Goal: Browse casually

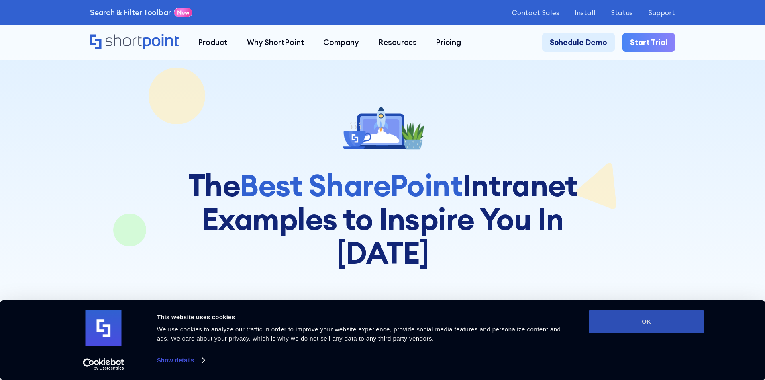
click at [652, 327] on button "OK" at bounding box center [646, 321] width 115 height 23
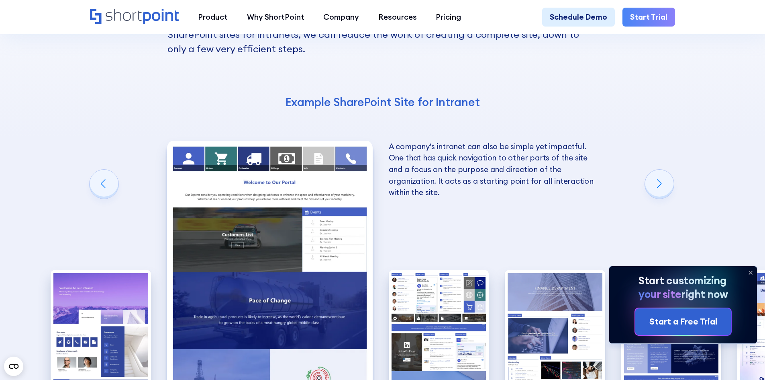
scroll to position [1326, 0]
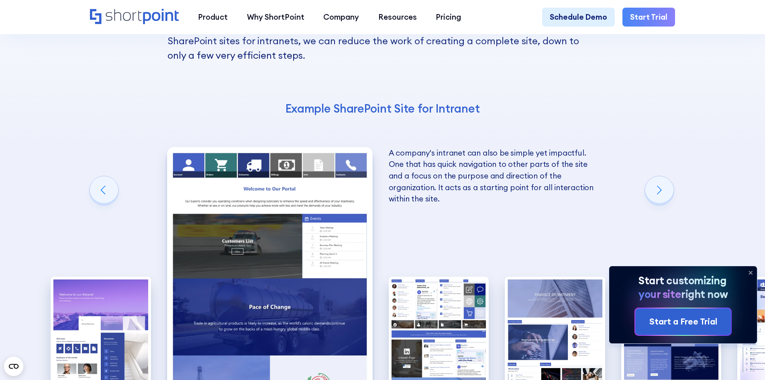
click at [423, 299] on img "3 / 10" at bounding box center [439, 337] width 100 height 123
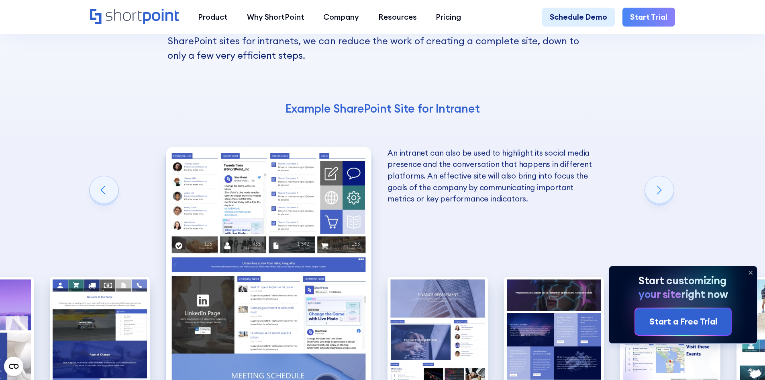
click at [423, 299] on img "4 / 10" at bounding box center [438, 337] width 100 height 123
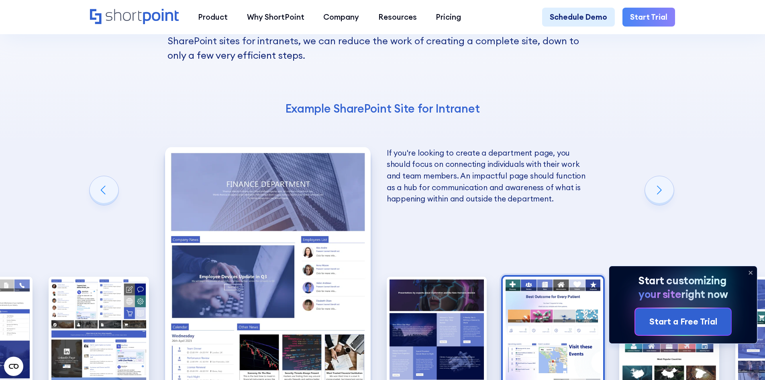
click at [549, 276] on img "6 / 10" at bounding box center [553, 337] width 100 height 123
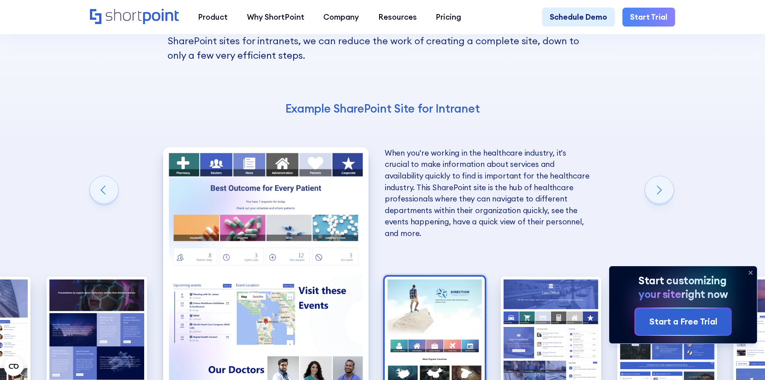
click at [459, 303] on img "7 / 10" at bounding box center [435, 337] width 100 height 123
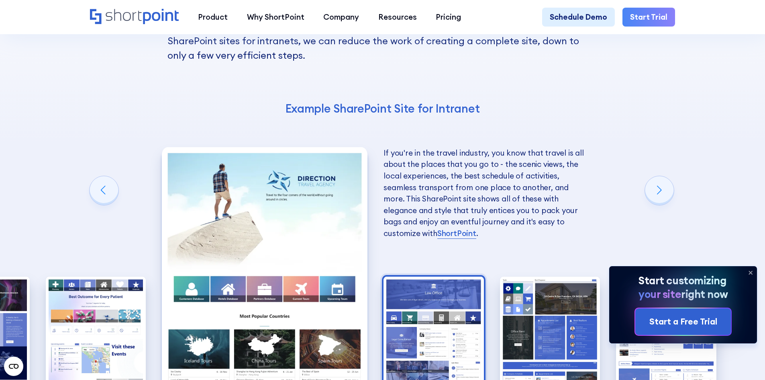
click at [450, 309] on img "8 / 10" at bounding box center [434, 337] width 100 height 123
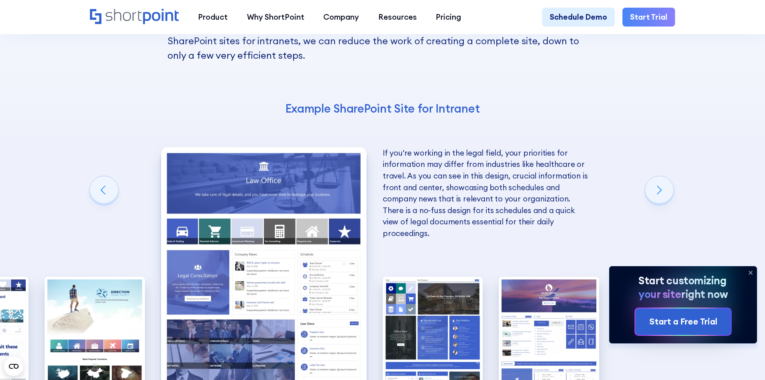
click at [450, 309] on img "9 / 10" at bounding box center [433, 337] width 100 height 123
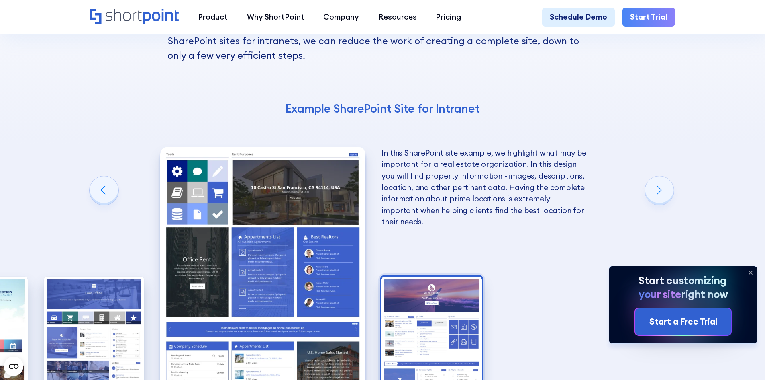
click at [444, 315] on img "10 / 10" at bounding box center [432, 337] width 100 height 123
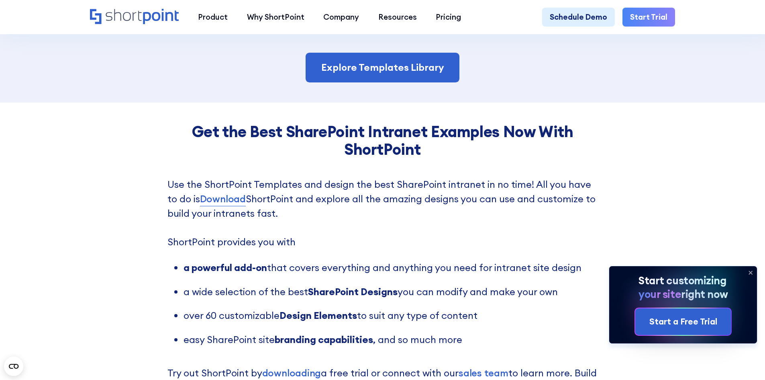
scroll to position [1768, 0]
